Goal: Information Seeking & Learning: Learn about a topic

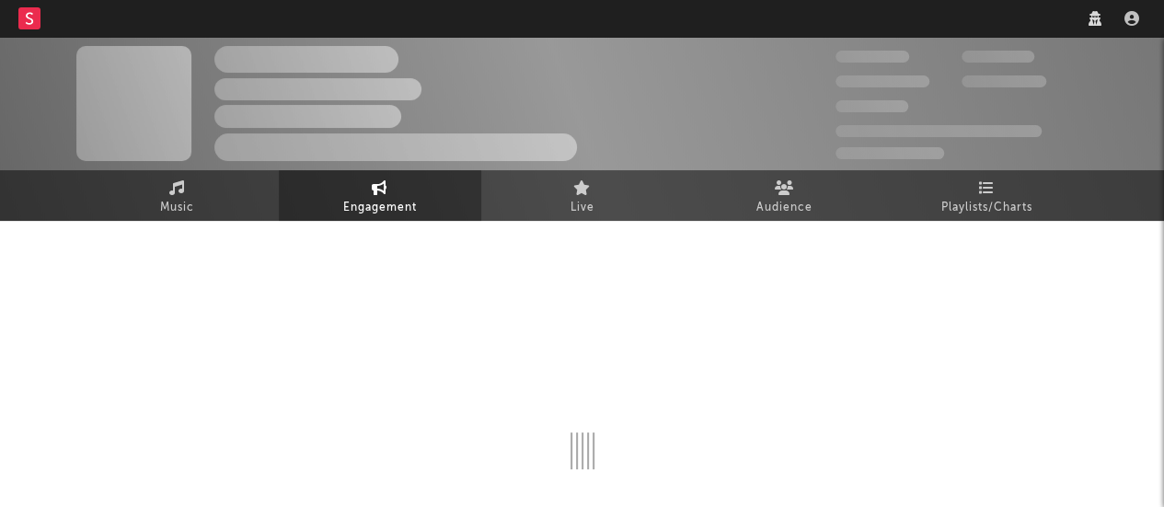
select select "1w"
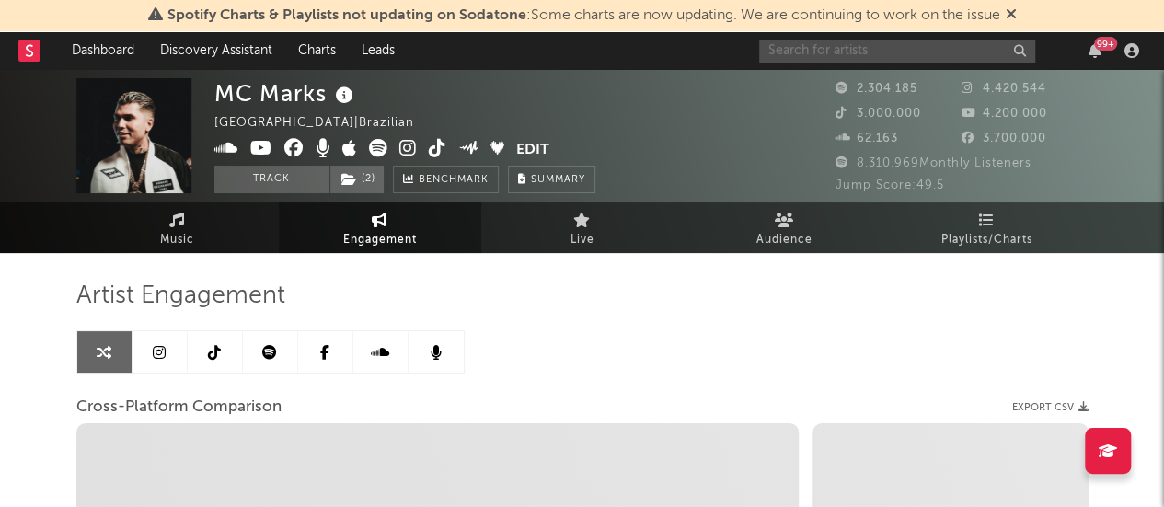
click at [806, 54] on input "text" at bounding box center [897, 51] width 276 height 23
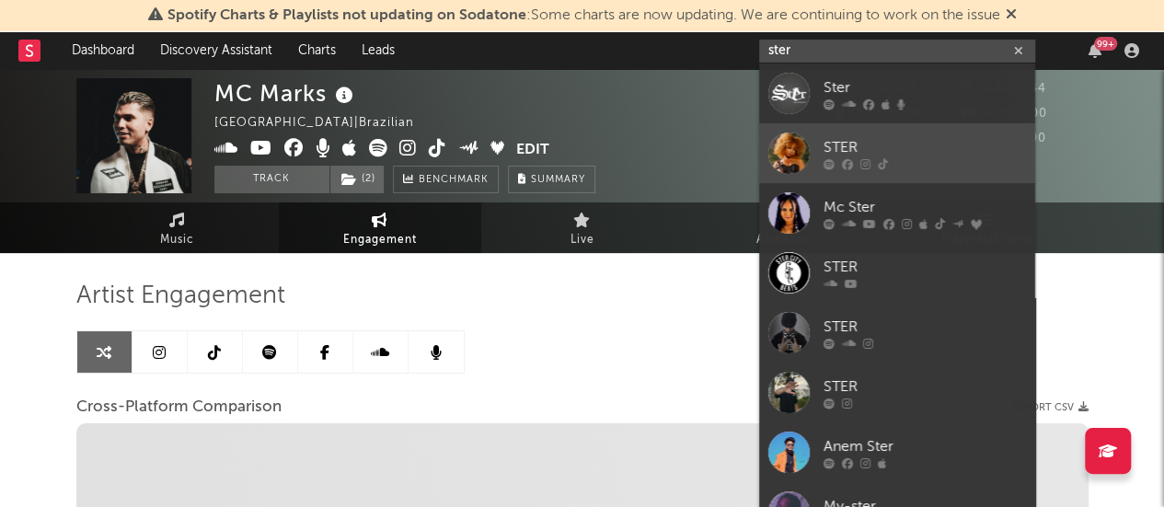
type input "ster"
click at [886, 136] on div "STER" at bounding box center [924, 147] width 202 height 22
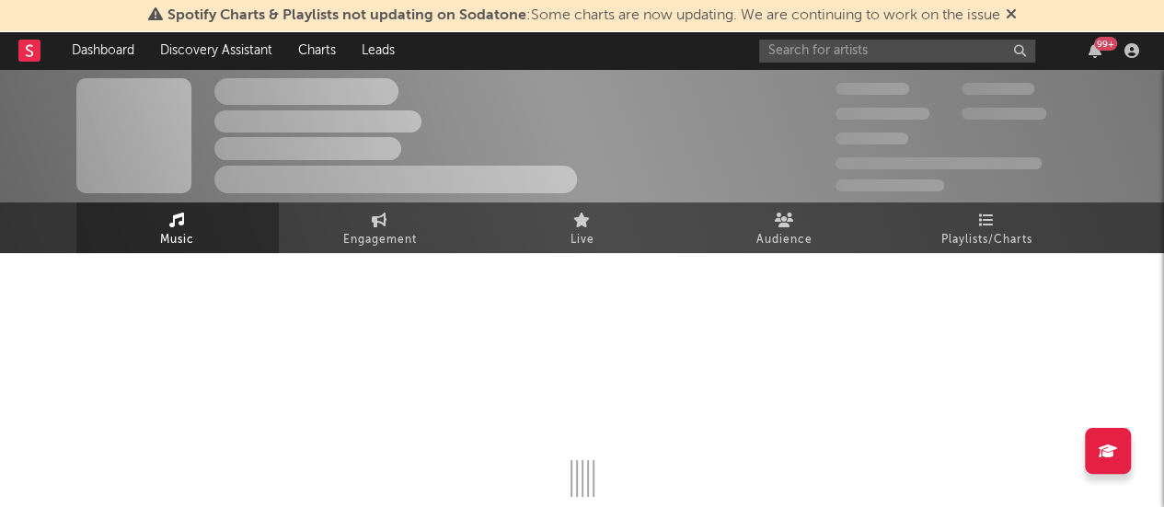
select select "1w"
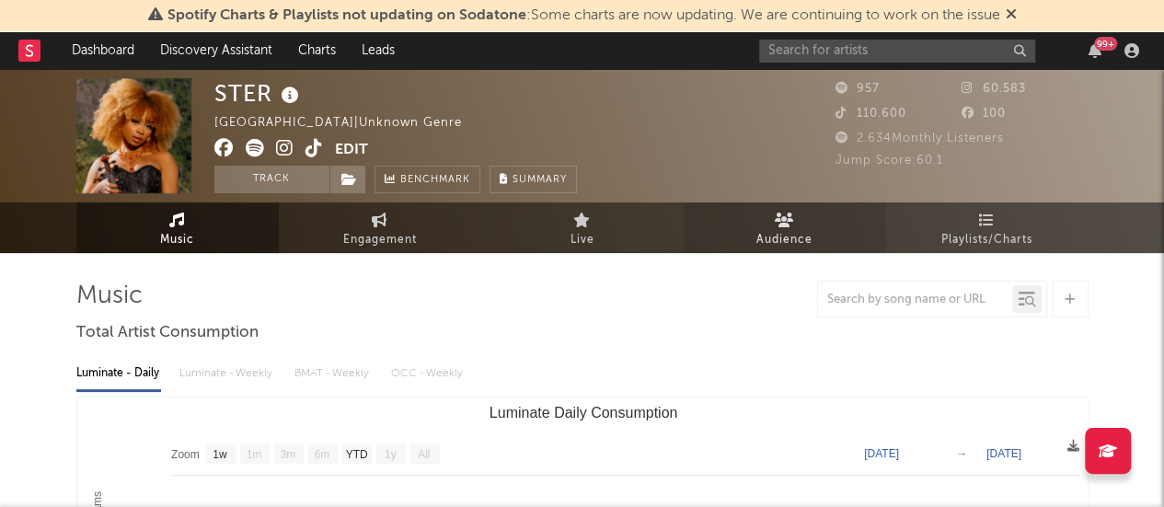
click at [811, 226] on link "Audience" at bounding box center [784, 227] width 202 height 51
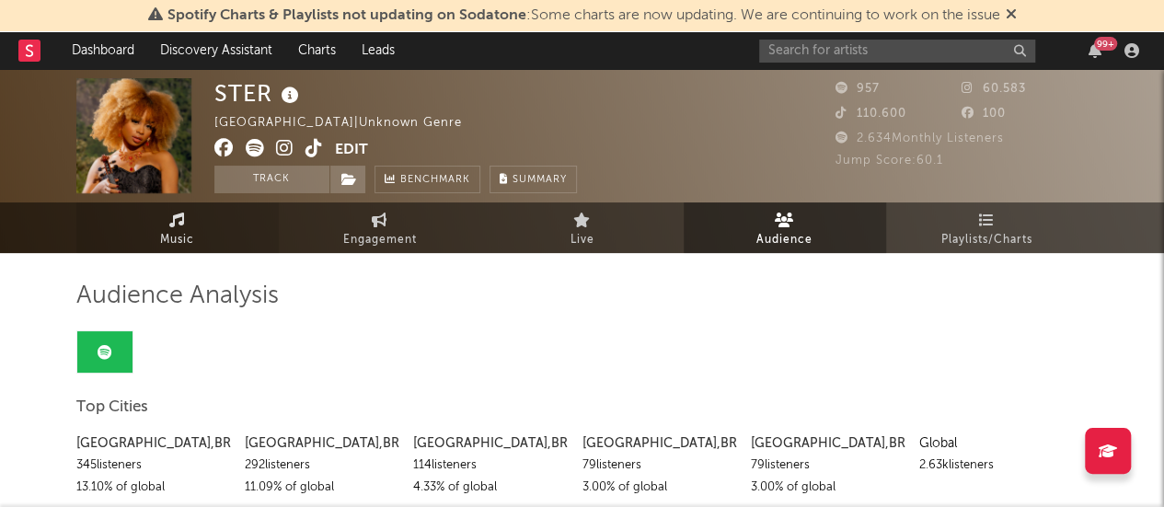
click at [205, 240] on link "Music" at bounding box center [177, 227] width 202 height 51
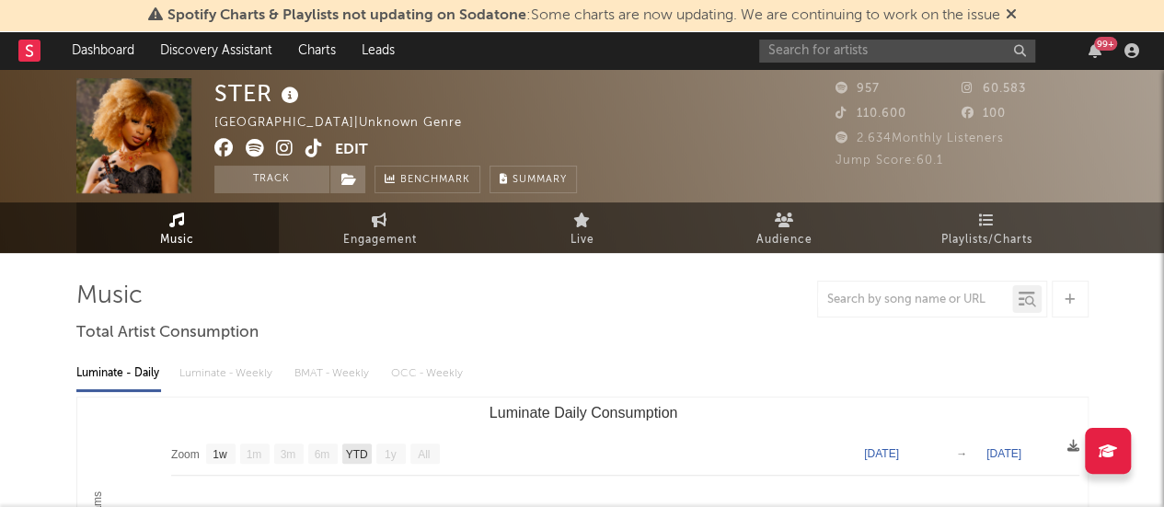
click at [350, 457] on text "YTD" at bounding box center [356, 454] width 22 height 13
select select "YTD"
click at [784, 221] on icon at bounding box center [783, 219] width 19 height 15
